Goal: Task Accomplishment & Management: Manage account settings

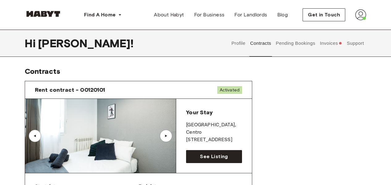
click at [322, 42] on button "Invoices" at bounding box center [331, 43] width 24 height 27
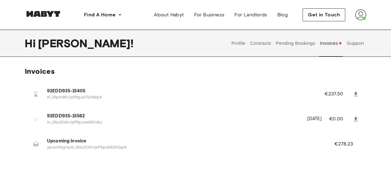
click at [150, 96] on p "in_1RpzY4KUrjrlf8puX72HIMpK" at bounding box center [178, 98] width 262 height 6
click at [359, 96] on link at bounding box center [355, 94] width 11 height 11
click at [362, 15] on img at bounding box center [360, 14] width 11 height 11
click at [379, 15] on div "Find A Home [GEOGRAPHIC_DATA] [GEOGRAPHIC_DATA] [GEOGRAPHIC_DATA] [GEOGRAPHIC_D…" at bounding box center [195, 15] width 391 height 30
click at [256, 94] on span "92EDD935-15405" at bounding box center [178, 91] width 262 height 7
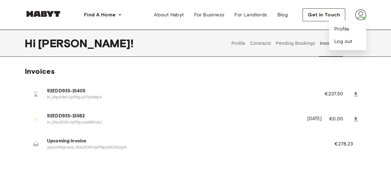
click at [268, 44] on button "Contracts" at bounding box center [260, 43] width 23 height 27
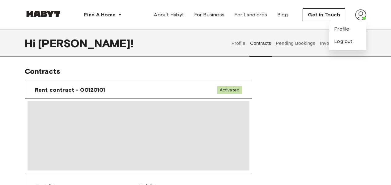
click at [289, 46] on button "Pending Bookings" at bounding box center [295, 43] width 41 height 27
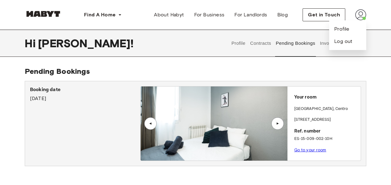
click at [382, 91] on div "Pending Bookings Booking date [DATE] ▲ ▲ Your room [GEOGRAPHIC_DATA] , Centro […" at bounding box center [195, 121] width 391 height 109
click at [363, 14] on img at bounding box center [360, 14] width 11 height 11
click at [261, 43] on button "Contracts" at bounding box center [260, 43] width 23 height 27
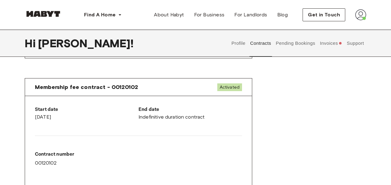
scroll to position [185, 0]
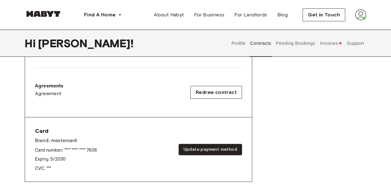
click at [344, 43] on div "Profile Contracts Pending Bookings Invoices Support" at bounding box center [297, 43] width 137 height 27
click at [352, 47] on button "Support" at bounding box center [354, 43] width 19 height 27
